Goal: Task Accomplishment & Management: Use online tool/utility

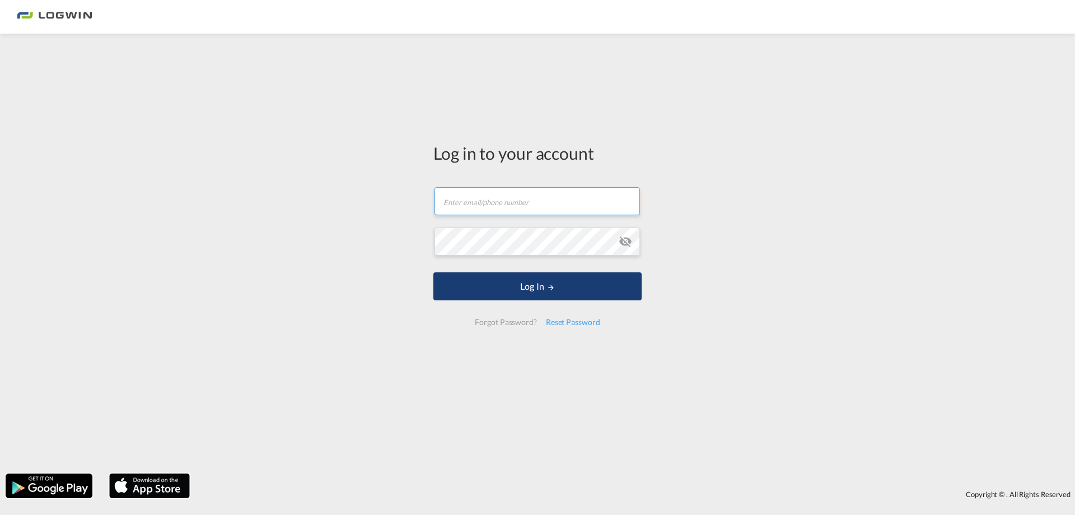
type input "[PERSON_NAME][DOMAIN_NAME][EMAIL_ADDRESS][PERSON_NAME][DOMAIN_NAME]"
click at [515, 287] on button "Log In" at bounding box center [537, 286] width 208 height 28
